Goal: Navigation & Orientation: Find specific page/section

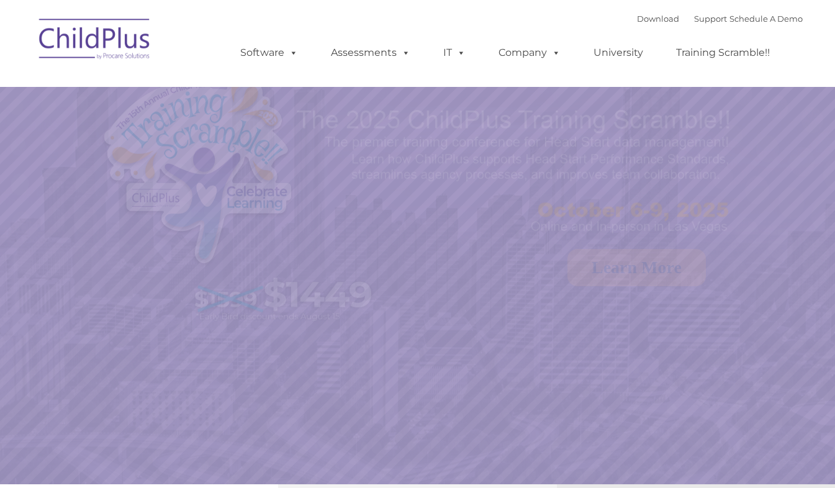
select select "MEDIUM"
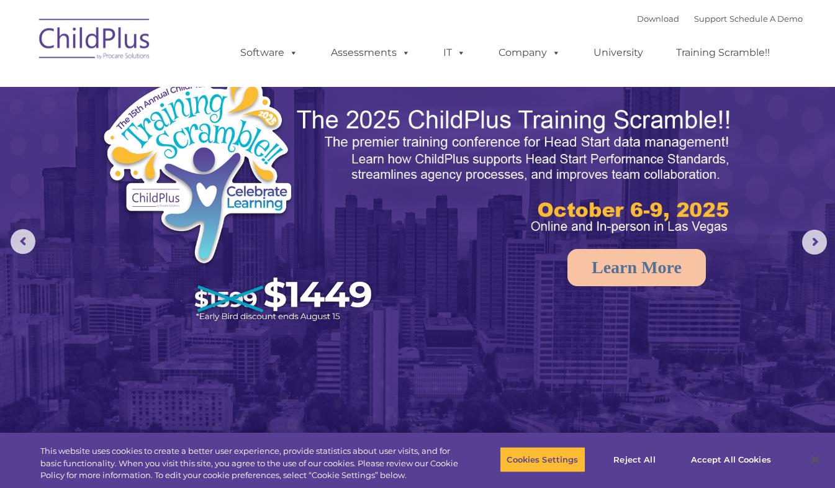
click at [88, 35] on img at bounding box center [95, 41] width 124 height 62
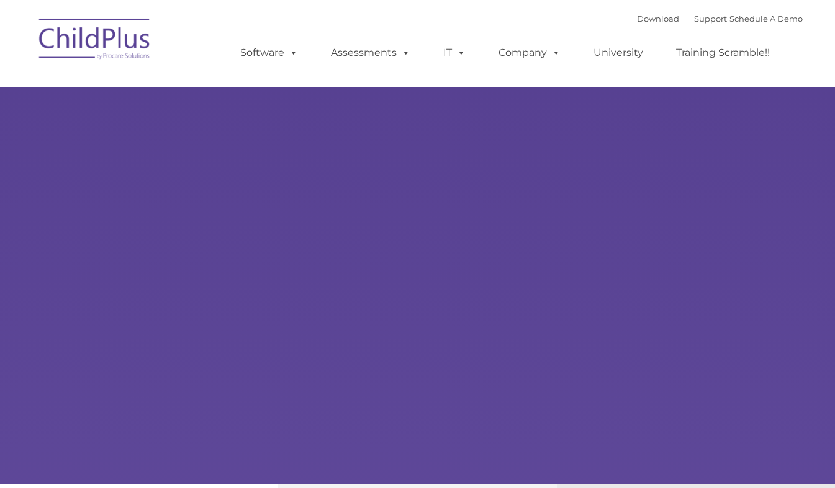
type input ""
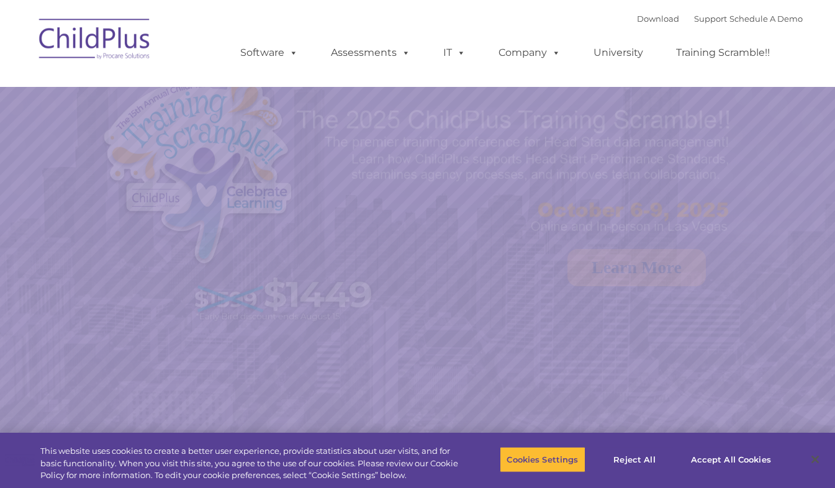
select select "MEDIUM"
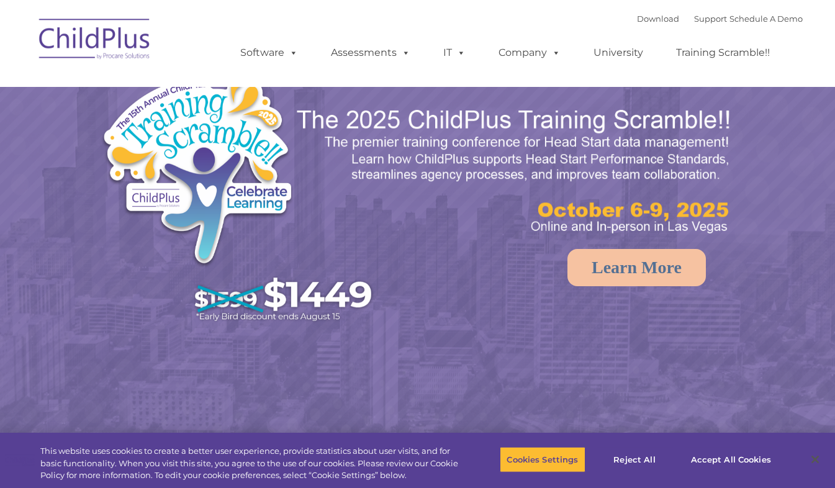
select select "MEDIUM"
click at [639, 16] on link "Download" at bounding box center [658, 19] width 42 height 10
